Goal: Find specific page/section: Find specific page/section

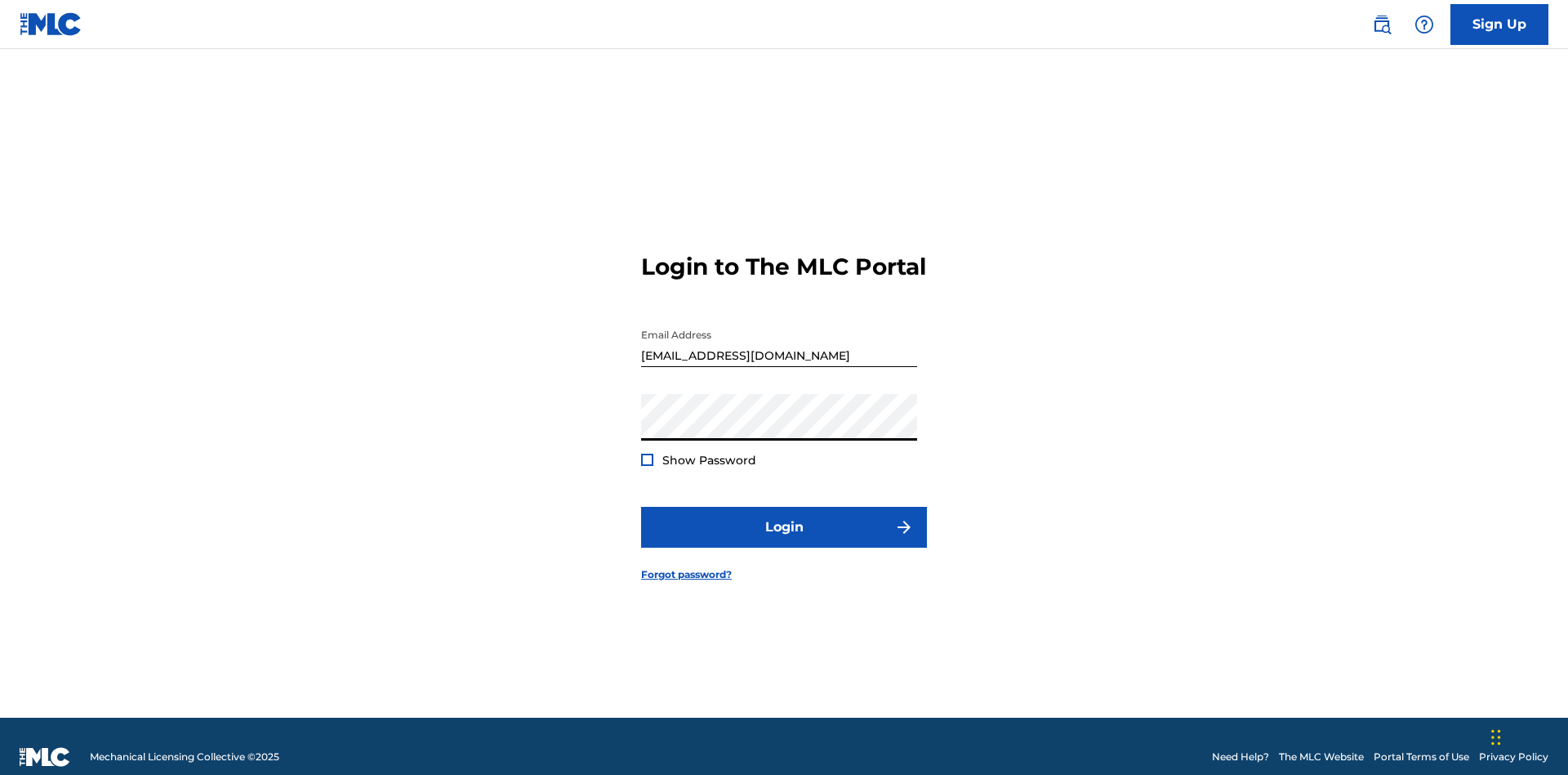
scroll to position [22, 0]
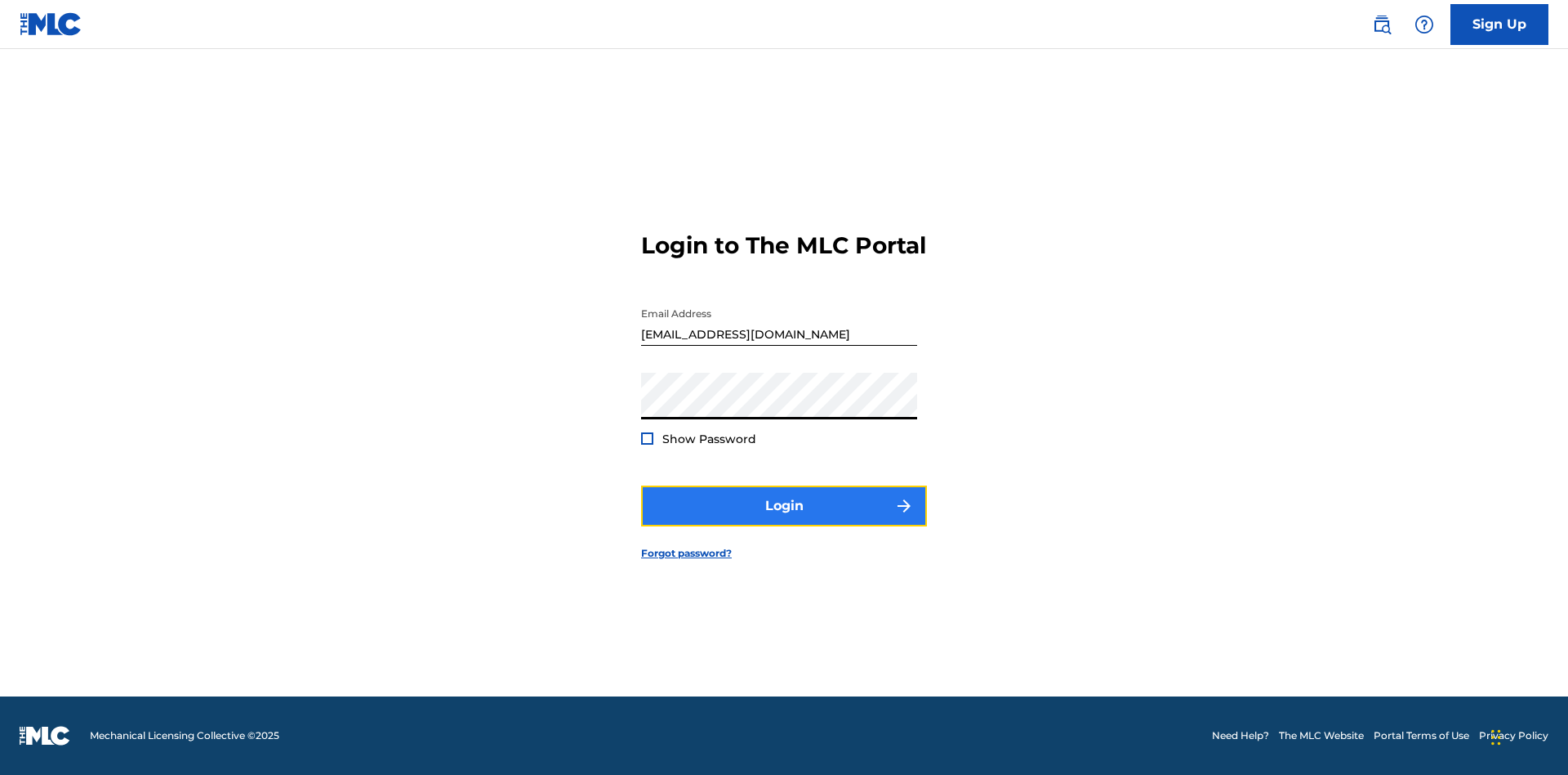
click at [784, 520] on button "Login" at bounding box center [783, 506] width 285 height 41
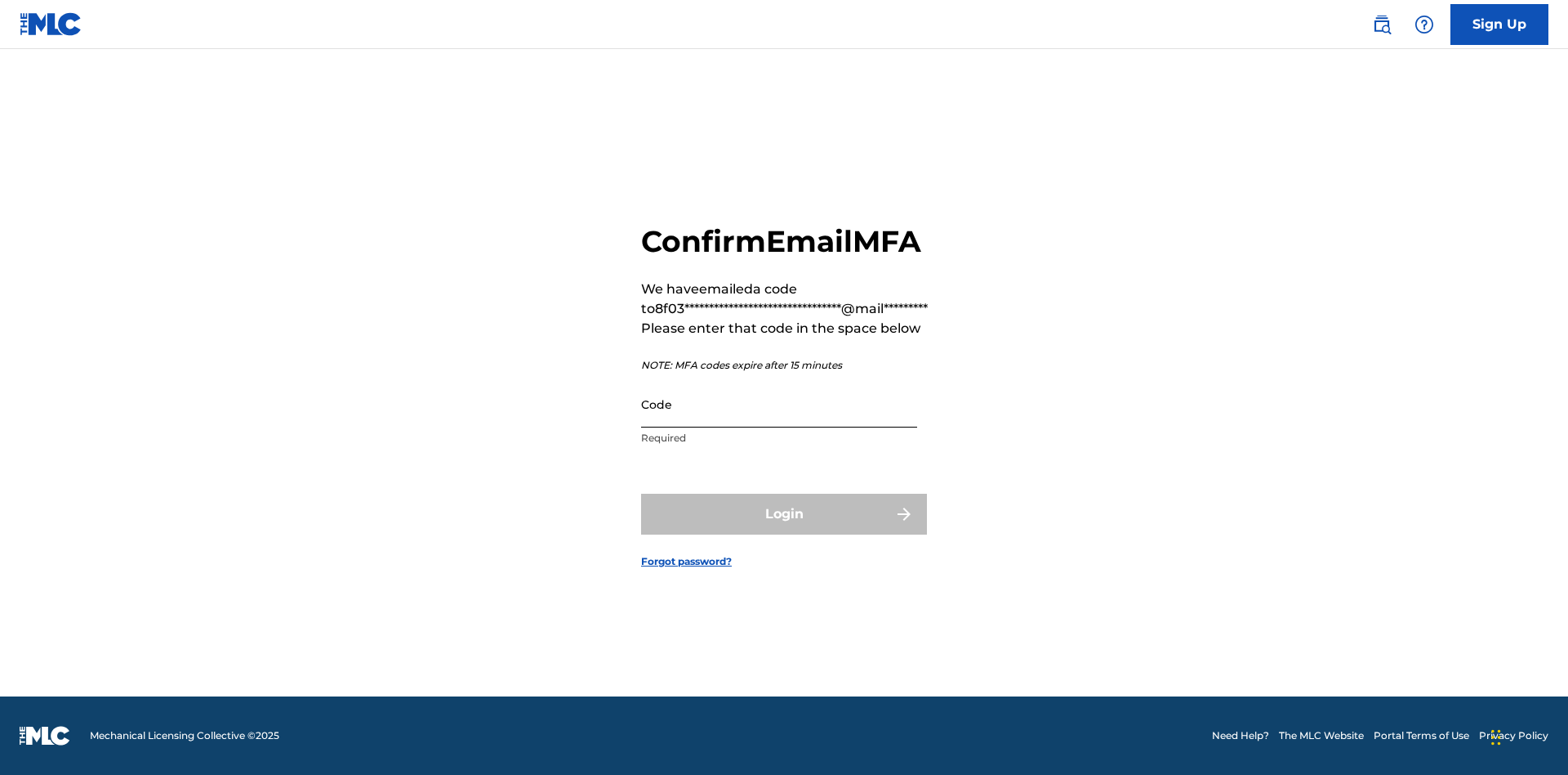
click at [780, 404] on input "Code" at bounding box center [779, 404] width 276 height 47
type input "268545"
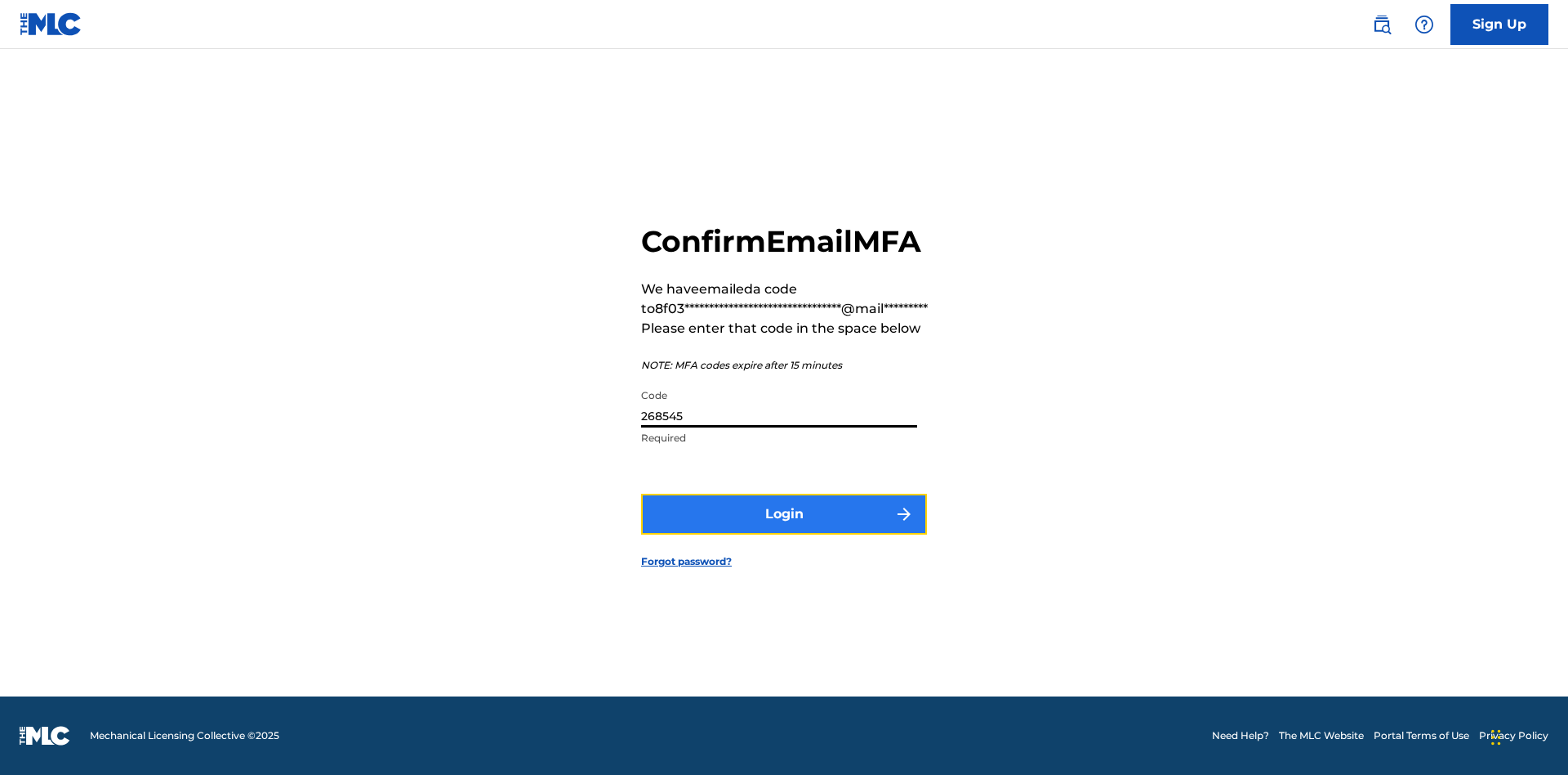
click at [784, 514] on button "Login" at bounding box center [783, 514] width 285 height 41
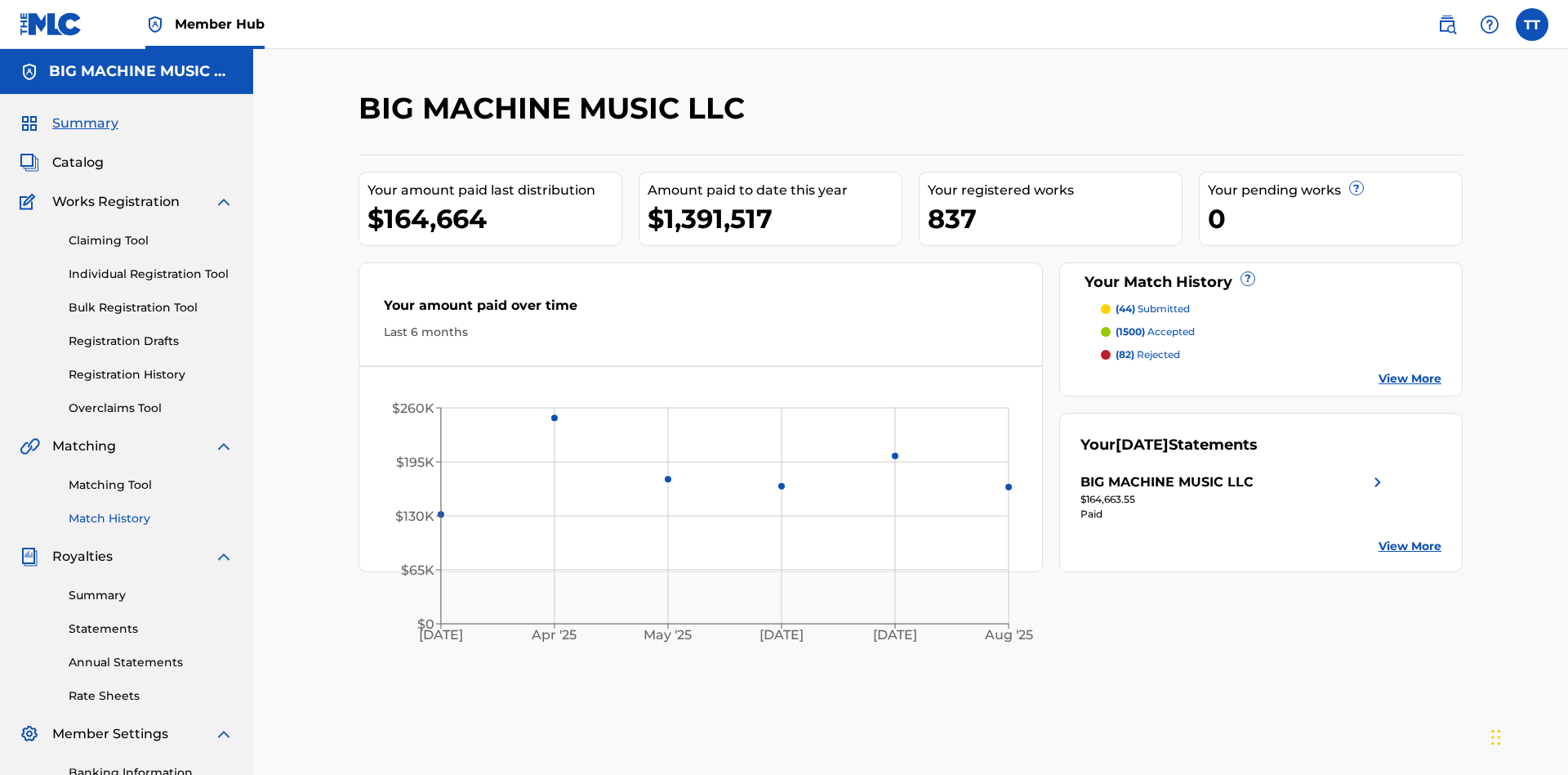
click at [151, 510] on link "Match History" at bounding box center [151, 519] width 165 height 17
